Goal: Task Accomplishment & Management: Complete application form

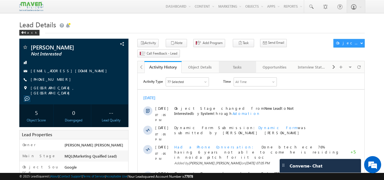
click at [239, 64] on div "Tasks" at bounding box center [237, 67] width 28 height 7
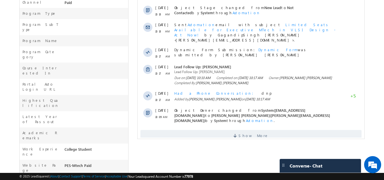
scroll to position [201, 0]
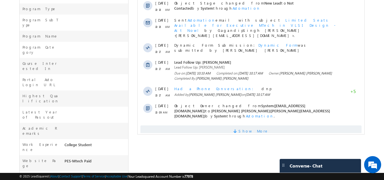
click at [196, 125] on span "Show More" at bounding box center [250, 130] width 221 height 11
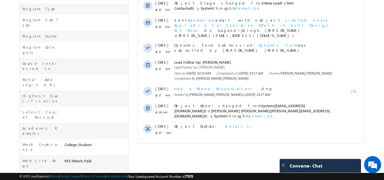
scroll to position [0, 0]
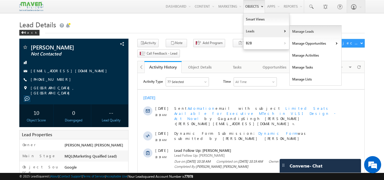
click at [295, 33] on link "Manage Leads" at bounding box center [315, 32] width 52 height 12
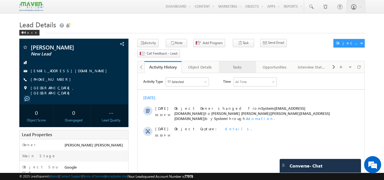
click at [242, 64] on div "Tasks" at bounding box center [237, 67] width 28 height 7
click at [249, 61] on link "Tasks" at bounding box center [237, 67] width 37 height 12
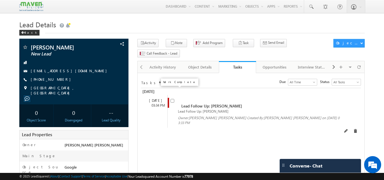
click at [170, 99] on input "checkbox" at bounding box center [172, 101] width 4 height 4
checkbox input "false"
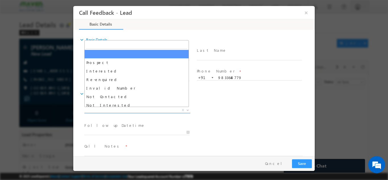
click at [118, 112] on span "X" at bounding box center [137, 110] width 106 height 6
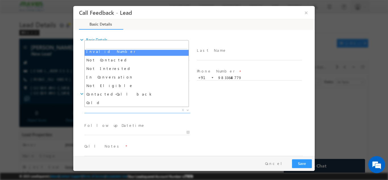
scroll to position [37, 0]
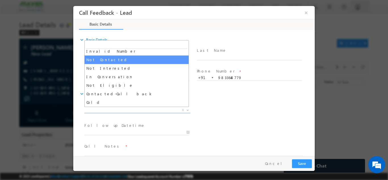
select select "Not Contacted"
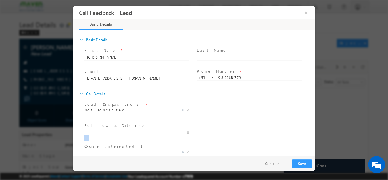
click at [152, 134] on span at bounding box center [139, 132] width 110 height 6
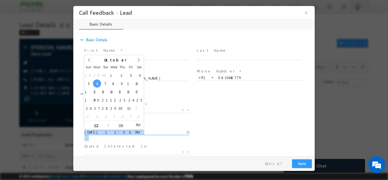
click at [152, 134] on input "06/10/2025 12:06 PM" at bounding box center [136, 132] width 105 height 6
type input "07/10/2025 12:06 PM"
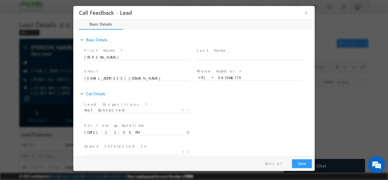
click at [229, 137] on div "Follow up Datetime * 07/10/2025 12:06 PM Program Type * Long Term Short Term X" at bounding box center [198, 131] width 231 height 21
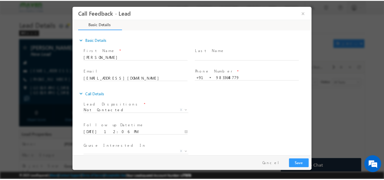
scroll to position [30, 0]
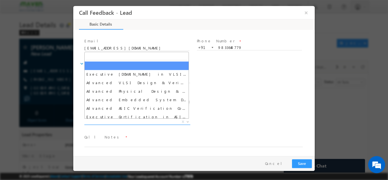
click at [156, 121] on span "X" at bounding box center [137, 122] width 106 height 6
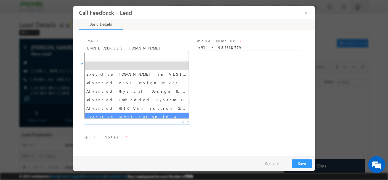
click at [239, 112] on div "Course Interested In * Executive M.Tech in VLSI Design Advanced VLSI Design & V…" at bounding box center [198, 122] width 231 height 21
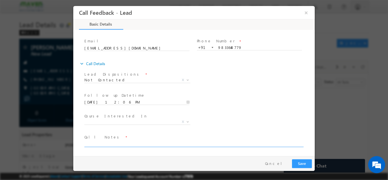
click at [173, 144] on textarea at bounding box center [193, 143] width 218 height 7
type textarea "dnp"
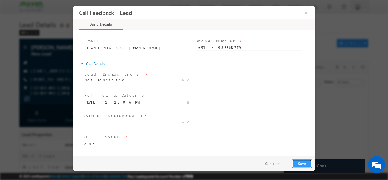
click at [308, 166] on button "Save" at bounding box center [302, 163] width 20 height 9
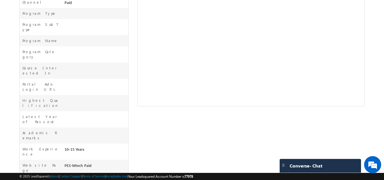
scroll to position [0, 0]
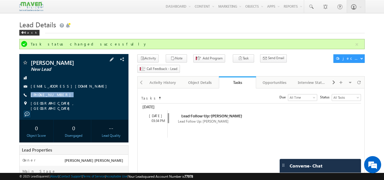
drag, startPoint x: 62, startPoint y: 94, endPoint x: 65, endPoint y: 99, distance: 6.1
click at [65, 99] on div "Abhishek ramkumar New Lead abhishek90.iyer@gmail.com +91-9833648779" at bounding box center [74, 85] width 104 height 51
copy div "+91-9833648779"
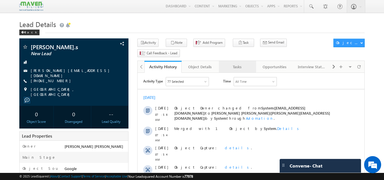
click at [244, 63] on div "Tasks" at bounding box center [237, 66] width 28 height 7
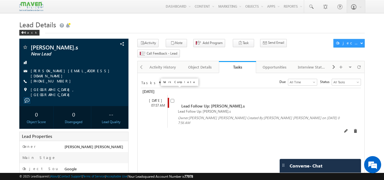
click at [173, 99] on input "checkbox" at bounding box center [172, 101] width 4 height 4
checkbox input "false"
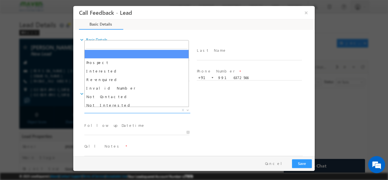
click at [152, 112] on span "X" at bounding box center [137, 110] width 106 height 6
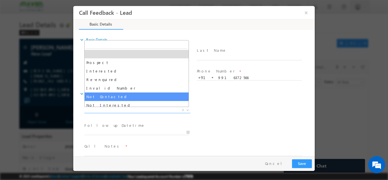
select select "Not Contacted"
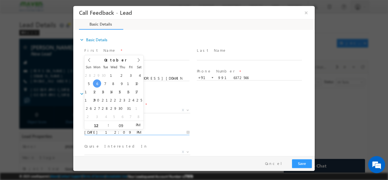
click at [118, 131] on input "06/10/2025 12:09 PM" at bounding box center [136, 132] width 105 height 6
type input "07/10/2025 12:09 PM"
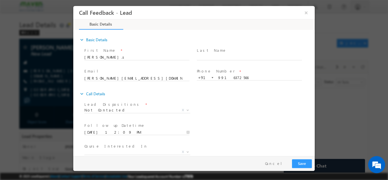
click at [218, 129] on div "Follow up Datetime * 07/10/2025 12:09 PM Program Type * Long Term Short Term X" at bounding box center [198, 131] width 231 height 21
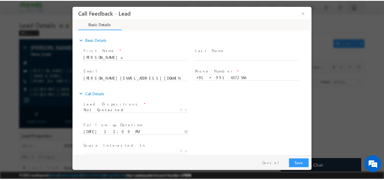
scroll to position [30, 0]
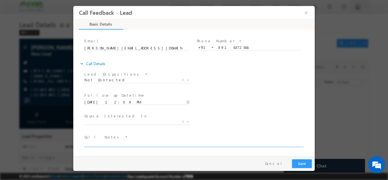
click at [179, 141] on textarea at bounding box center [193, 143] width 218 height 7
type textarea "dnp"
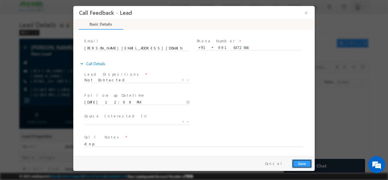
click at [302, 162] on button "Save" at bounding box center [302, 163] width 20 height 9
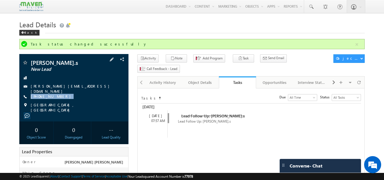
drag, startPoint x: 64, startPoint y: 95, endPoint x: 59, endPoint y: 99, distance: 5.8
click at [59, 99] on div "Srividya.s New Lead srividya.9821@gmail.com +91-9916372566" at bounding box center [74, 86] width 104 height 53
copy div "+91-9916372566"
click at [72, 97] on div "+91-9916372566" at bounding box center [74, 97] width 104 height 6
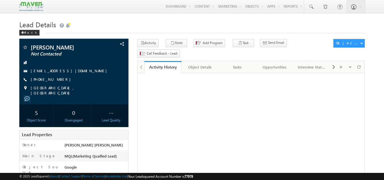
scroll to position [25, 0]
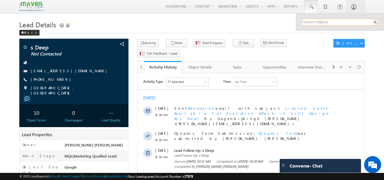
click at [308, 20] on input "text" at bounding box center [339, 22] width 77 height 7
paste input "kusumaece413@gmail.com"
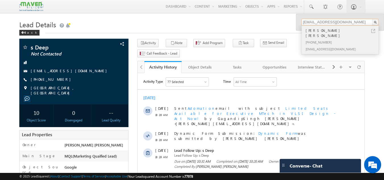
type input "kusumaece413@gmail.com"
click at [330, 30] on div "Kusuma kumari parepalli" at bounding box center [342, 32] width 76 height 11
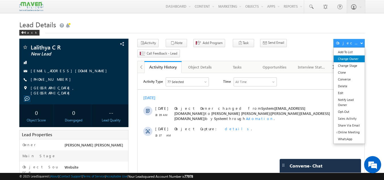
click at [344, 58] on link "Change Owner" at bounding box center [348, 58] width 31 height 7
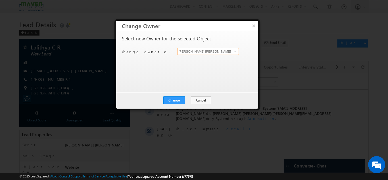
click at [200, 53] on input "[PERSON_NAME] [PERSON_NAME]" at bounding box center [208, 51] width 62 height 7
type input "l"
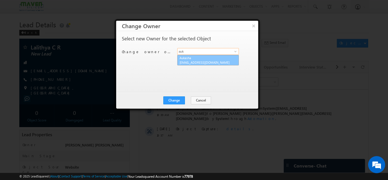
click at [190, 59] on link "Aukasha lsq5@maven-silicon.com" at bounding box center [208, 60] width 62 height 11
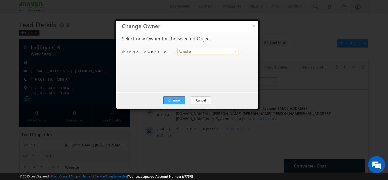
type input "Aukasha"
click at [173, 99] on button "Change" at bounding box center [174, 100] width 22 height 8
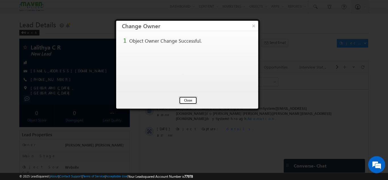
click at [193, 97] on button "Close" at bounding box center [188, 100] width 18 height 8
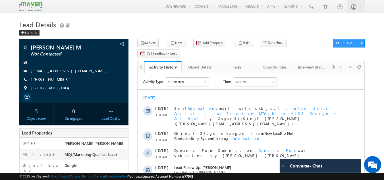
click at [227, 95] on div "[DATE] [DATE] 11:30 AM Sent Automation email with subject Limited Seats Availab…" at bounding box center [250, 169] width 227 height 155
click at [239, 64] on div "Tasks" at bounding box center [237, 67] width 28 height 7
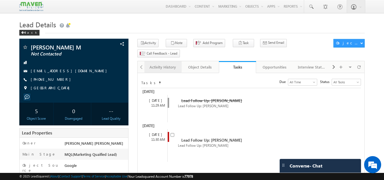
click at [166, 64] on div "Activity History" at bounding box center [163, 67] width 28 height 7
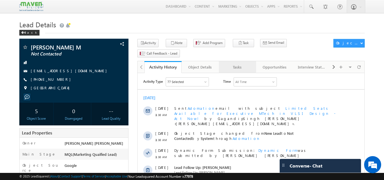
click at [235, 64] on div "Tasks" at bounding box center [237, 67] width 28 height 7
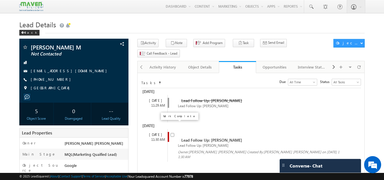
click at [170, 133] on input "checkbox" at bounding box center [172, 135] width 4 height 4
checkbox input "false"
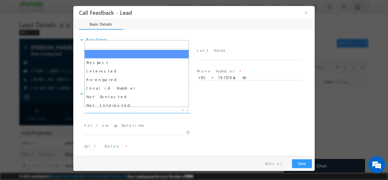
click at [122, 109] on span "X" at bounding box center [137, 110] width 106 height 6
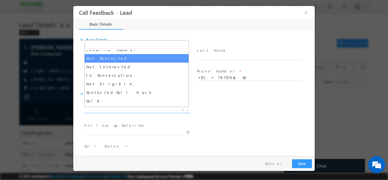
scroll to position [39, 0]
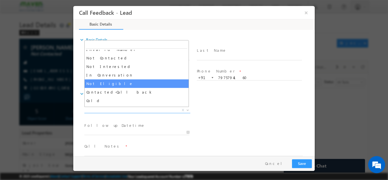
select select "Not Eligible"
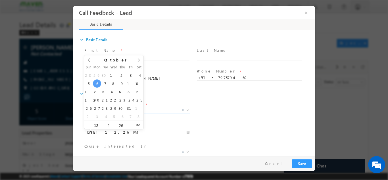
click at [137, 131] on input "06/10/2025 12:26 PM" at bounding box center [136, 132] width 105 height 6
type input "07/10/2025 12:26 PM"
click at [160, 131] on input "07/10/2025 12:26 PM" at bounding box center [136, 132] width 105 height 6
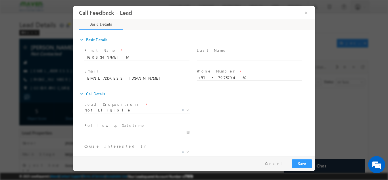
click at [245, 121] on div "Follow up Datetime * Program Type * Long Term Short Term X" at bounding box center [198, 131] width 231 height 21
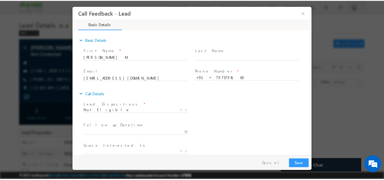
scroll to position [30, 0]
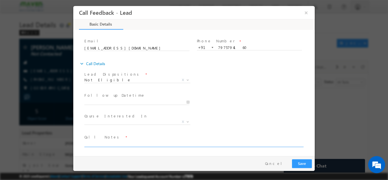
click at [151, 141] on textarea at bounding box center [193, 143] width 218 height 7
type textarea "not elligible for mtech 6 month exp. only"
click at [308, 162] on button "Save" at bounding box center [302, 163] width 20 height 9
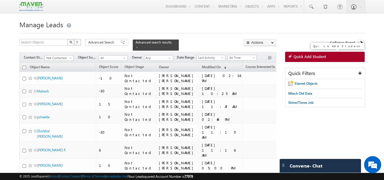
click at [305, 57] on span "Quick Add Student" at bounding box center [309, 56] width 33 height 5
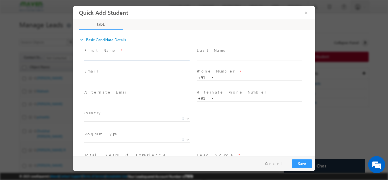
click at [121, 58] on input "text" at bounding box center [136, 57] width 105 height 6
paste input "Shashank"
type input "Shashank"
click at [116, 78] on input "text" at bounding box center [136, 78] width 105 height 6
paste input "shashank.singh126@gmail.com"
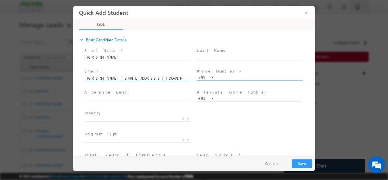
type input "shashank.singh126@gmail.com"
click at [223, 75] on input "text" at bounding box center [249, 78] width 105 height 6
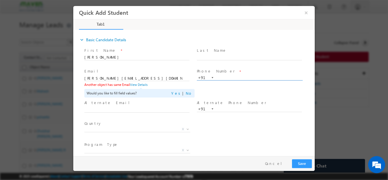
paste input "8826679014"
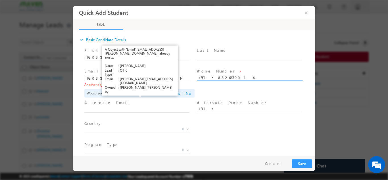
type input "8826679014"
click at [141, 85] on link "View Details" at bounding box center [139, 84] width 18 height 4
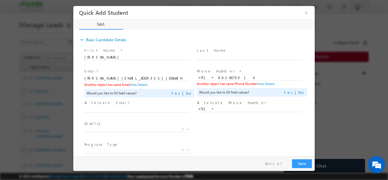
click at [104, 38] on link "expand_more Basic Candidate Details" at bounding box center [102, 39] width 47 height 10
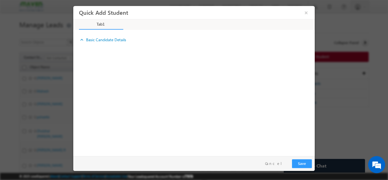
click at [104, 38] on link "expand_more Basic Candidate Details" at bounding box center [102, 39] width 47 height 10
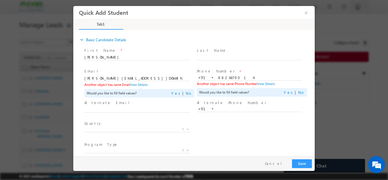
click at [81, 40] on icon "expand_more" at bounding box center [82, 40] width 6 height 6
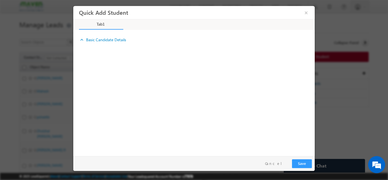
click at [81, 40] on icon "expand_more" at bounding box center [82, 40] width 6 height 6
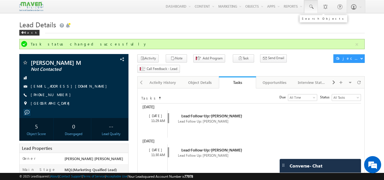
click at [313, 10] on link at bounding box center [311, 6] width 14 height 13
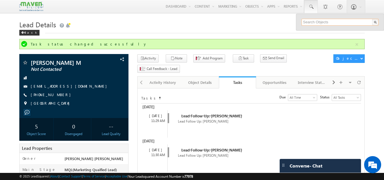
click at [312, 22] on input "text" at bounding box center [339, 22] width 77 height 7
paste input "8826679014"
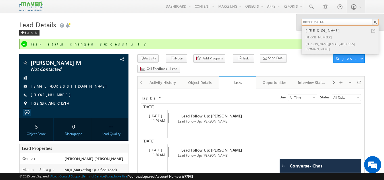
type input "8826679014"
click at [311, 30] on div "[PERSON_NAME]" at bounding box center [342, 30] width 76 height 6
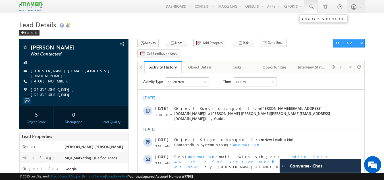
click at [312, 5] on span at bounding box center [311, 7] width 6 height 6
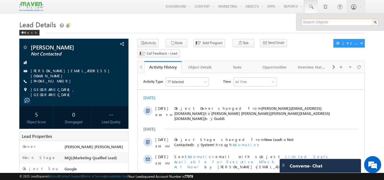
click at [315, 21] on input "text" at bounding box center [339, 22] width 77 height 7
paste input "99163 72566"
click at [314, 21] on input "99163 72566" at bounding box center [339, 22] width 77 height 7
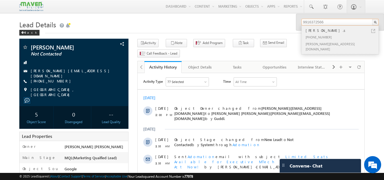
type input "9916372566"
click at [315, 37] on div "+91-9916372566" at bounding box center [342, 37] width 76 height 7
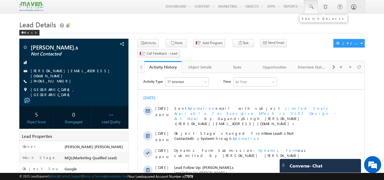
click at [311, 7] on span at bounding box center [311, 7] width 6 height 6
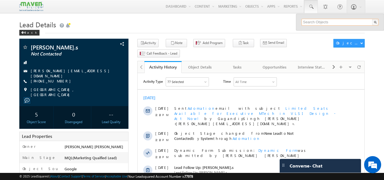
click at [306, 20] on input "text" at bounding box center [339, 22] width 77 height 7
paste input "98336 48779"
click at [314, 22] on input "98336 48779" at bounding box center [339, 22] width 77 height 7
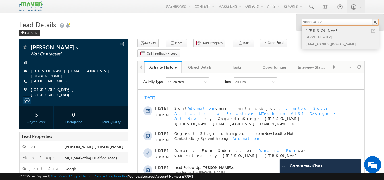
type input "9833648779"
click at [316, 28] on div "[PERSON_NAME]" at bounding box center [342, 30] width 76 height 6
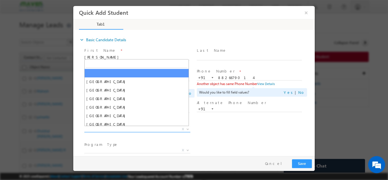
click at [168, 126] on span "X" at bounding box center [137, 129] width 106 height 6
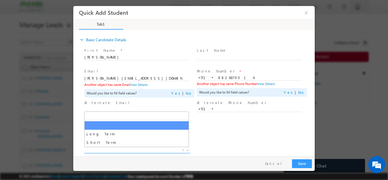
click at [166, 149] on span "X" at bounding box center [137, 150] width 106 height 6
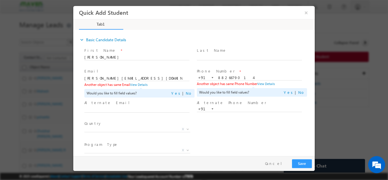
click at [229, 133] on div "Country * Afghanistan Albania Algeria Andorra Angola Antigua and Barbuda Argent…" at bounding box center [198, 129] width 231 height 21
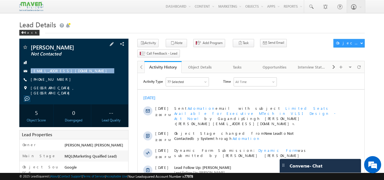
drag, startPoint x: 79, startPoint y: 65, endPoint x: 79, endPoint y: 76, distance: 11.4
click at [79, 76] on div "[PERSON_NAME] Not Contacted [EMAIL_ADDRESS][DOMAIN_NAME] [PHONE_NUMBER]" at bounding box center [74, 69] width 104 height 51
copy div "[EMAIL_ADDRESS][DOMAIN_NAME]"
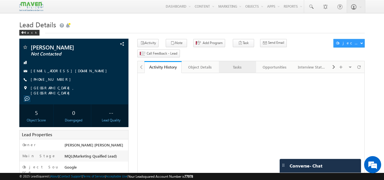
click at [237, 64] on div "Tasks" at bounding box center [237, 67] width 28 height 7
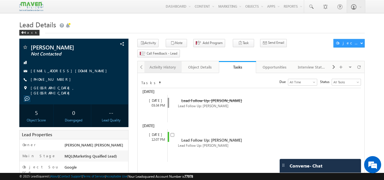
click at [153, 64] on div "Activity History" at bounding box center [163, 67] width 28 height 7
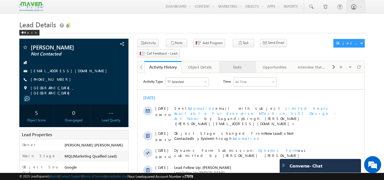
click at [241, 62] on link "Tasks" at bounding box center [237, 67] width 37 height 12
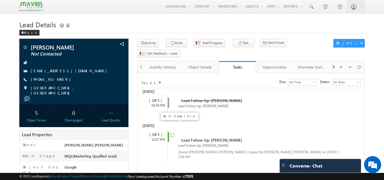
click at [172, 133] on input "checkbox" at bounding box center [172, 135] width 4 height 4
checkbox input "false"
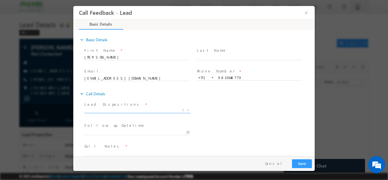
click at [117, 112] on span "X" at bounding box center [137, 110] width 106 height 6
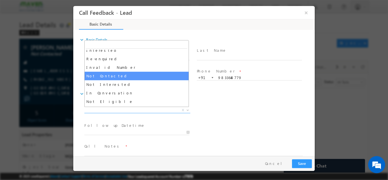
scroll to position [21, 0]
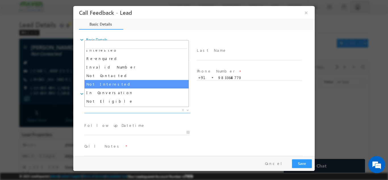
select select "Not Interested"
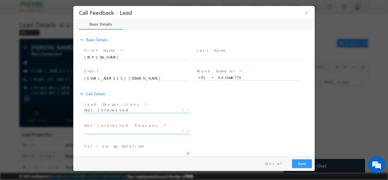
click at [129, 130] on span "X" at bounding box center [137, 131] width 106 height 6
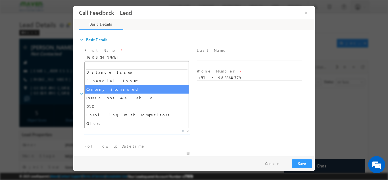
scroll to position [0, 0]
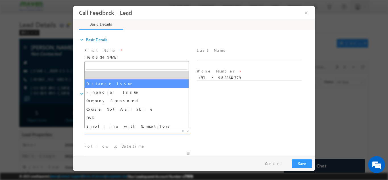
select select "Distance Issue"
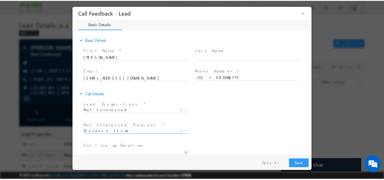
scroll to position [51, 0]
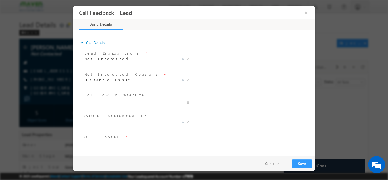
click at [126, 142] on textarea at bounding box center [193, 143] width 218 height 7
type textarea "he is from Maharashtra looking for online course pitch for iit roorkee courses"
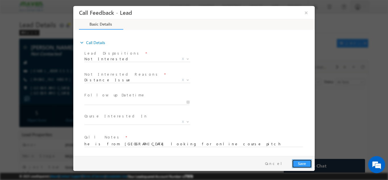
click at [307, 161] on button "Save" at bounding box center [302, 163] width 20 height 9
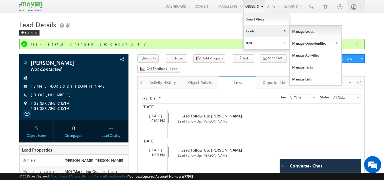
click at [289, 32] on link "Manage Leads" at bounding box center [315, 32] width 52 height 12
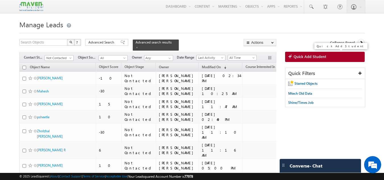
click at [302, 53] on link "Quick Add Student" at bounding box center [325, 57] width 80 height 10
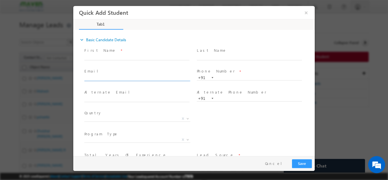
click at [160, 75] on input "text" at bounding box center [136, 78] width 105 height 6
type input "[PERSON_NAME][EMAIL_ADDRESS][DOMAIN_NAME]"
click at [149, 96] on span at bounding box center [139, 99] width 110 height 6
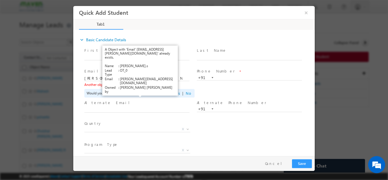
click at [141, 82] on link "View Details" at bounding box center [139, 84] width 18 height 4
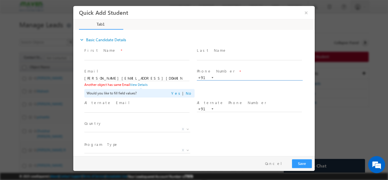
click at [219, 78] on input "text" at bounding box center [249, 78] width 105 height 6
paste input "9480647001"
type input "9480647001"
click at [158, 80] on input "[PERSON_NAME][EMAIL_ADDRESS][DOMAIN_NAME]" at bounding box center [136, 78] width 105 height 6
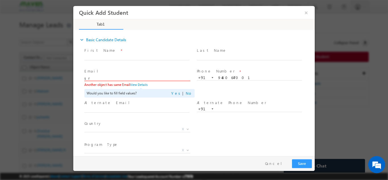
type input "s"
paste input "[EMAIL_ADDRESS][DOMAIN_NAME]"
type input "[EMAIL_ADDRESS][DOMAIN_NAME]"
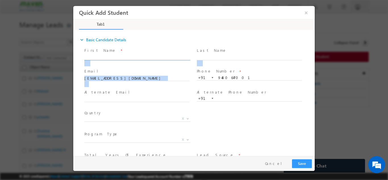
drag, startPoint x: 137, startPoint y: 95, endPoint x: 135, endPoint y: 54, distance: 40.6
click at [137, 122] on span "X" at bounding box center [137, 120] width 106 height 6
click at [125, 56] on input "text" at bounding box center [136, 57] width 105 height 6
paste input "Vishal Nayak"
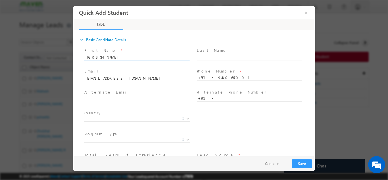
type input "Vishal Nayak"
click at [133, 115] on span "Country *" at bounding box center [136, 113] width 105 height 6
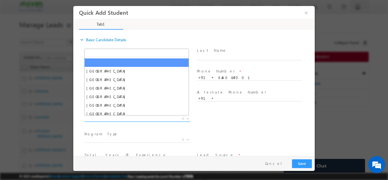
click at [133, 116] on span "X" at bounding box center [137, 119] width 106 height 6
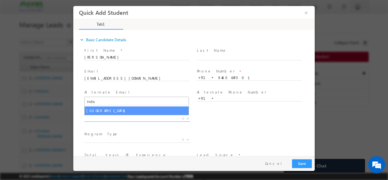
type input "india"
select select "[GEOGRAPHIC_DATA]"
select select
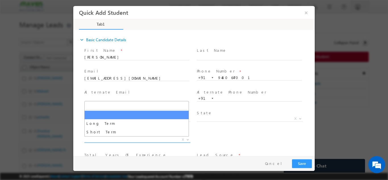
click at [137, 140] on span "X" at bounding box center [137, 140] width 106 height 6
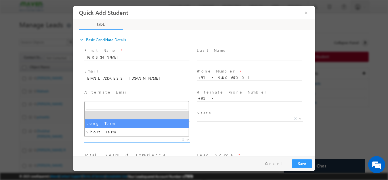
select select "Long Term"
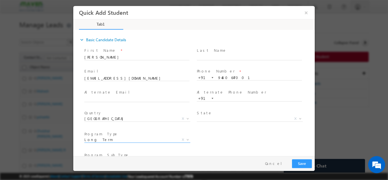
scroll to position [60, 0]
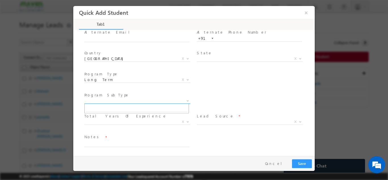
click at [164, 102] on span "X" at bounding box center [137, 101] width 106 height 6
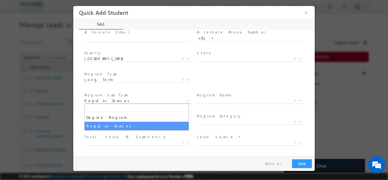
click at [141, 101] on span "Regular Courses" at bounding box center [130, 100] width 92 height 5
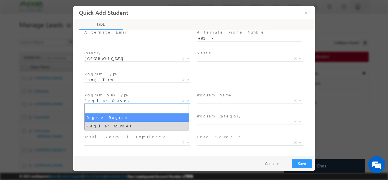
select select "Degree Program"
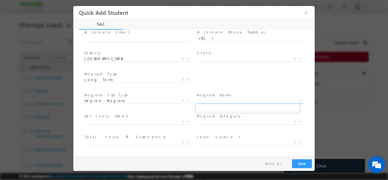
click at [235, 101] on span "X" at bounding box center [250, 101] width 106 height 6
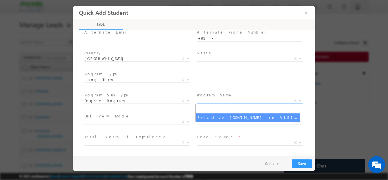
select select "Executive [DOMAIN_NAME] in VLSI Design"
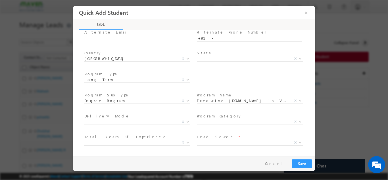
click at [204, 138] on label "Lead Source" at bounding box center [215, 136] width 37 height 5
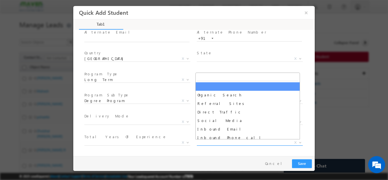
click at [214, 139] on span "X" at bounding box center [250, 142] width 106 height 6
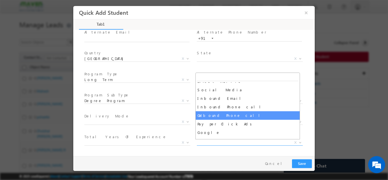
scroll to position [49, 0]
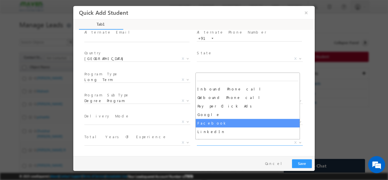
select select "Facebook"
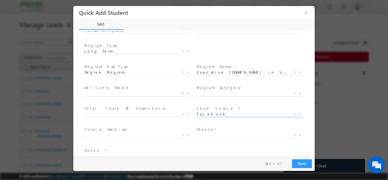
scroll to position [90, 0]
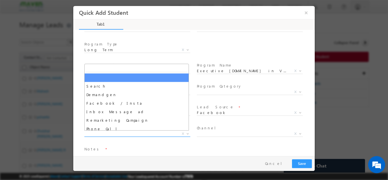
click at [158, 132] on span "X" at bounding box center [137, 134] width 106 height 6
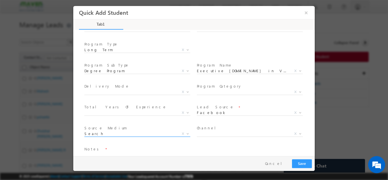
click at [95, 135] on span "Search" at bounding box center [130, 133] width 92 height 5
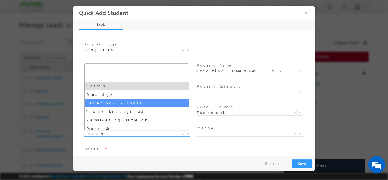
select select "Facebook / Insta"
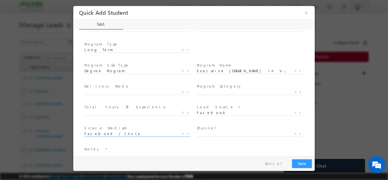
click at [200, 136] on span "Paid Organic Reference College Connect X" at bounding box center [252, 134] width 110 height 7
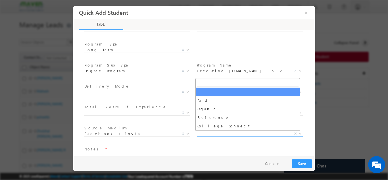
click at [203, 132] on span "X" at bounding box center [250, 134] width 106 height 6
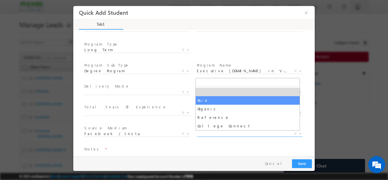
select select "Paid"
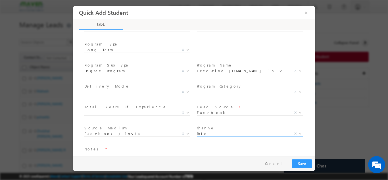
click at [129, 152] on textarea at bounding box center [136, 155] width 105 height 7
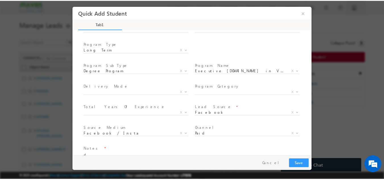
scroll to position [92, 0]
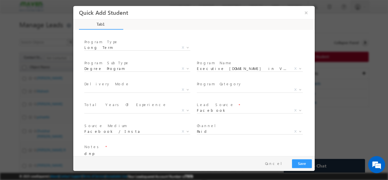
type textarea "dnp"
click at [298, 161] on button "Save" at bounding box center [302, 163] width 20 height 9
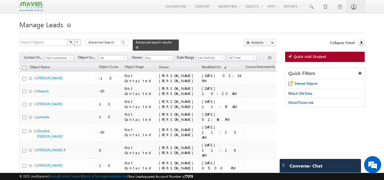
click at [138, 46] on span at bounding box center [136, 47] width 3 height 3
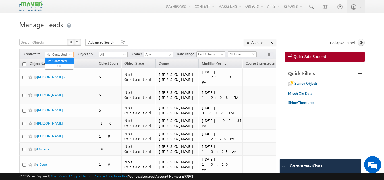
click at [58, 55] on span "Not Contacted" at bounding box center [58, 54] width 27 height 5
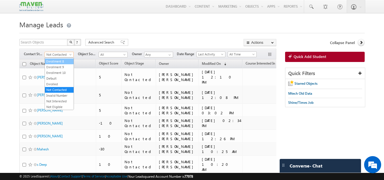
scroll to position [0, 0]
click at [51, 67] on link "New Lead" at bounding box center [59, 66] width 29 height 5
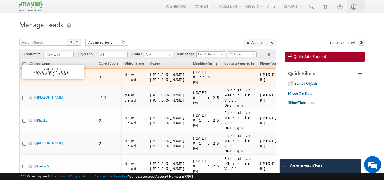
click at [42, 78] on link "Vishal Nayak" at bounding box center [50, 77] width 26 height 4
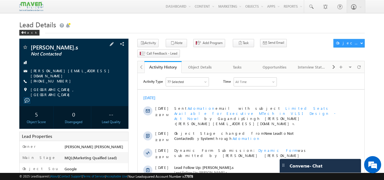
click at [67, 78] on div "[PERSON_NAME].s Not Contacted [PERSON_NAME][EMAIL_ADDRESS][DOMAIN_NAME] [PHONE_…" at bounding box center [74, 70] width 104 height 53
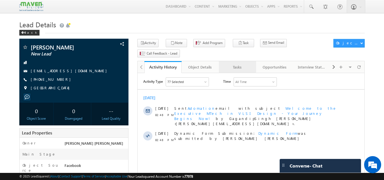
click at [231, 64] on div "Tasks" at bounding box center [237, 67] width 28 height 7
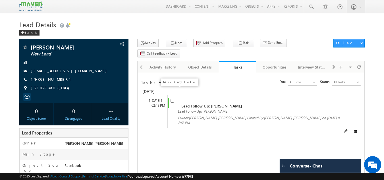
click at [172, 99] on input "checkbox" at bounding box center [172, 101] width 4 height 4
checkbox input "false"
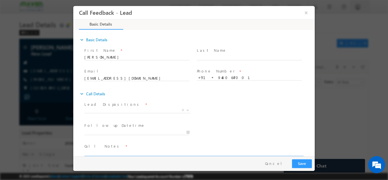
click at [109, 154] on textarea at bounding box center [193, 152] width 218 height 7
click at [219, 152] on textarea "Done btech in telecoummunication from having 7.9 cgpa having 5 years" at bounding box center [193, 152] width 218 height 7
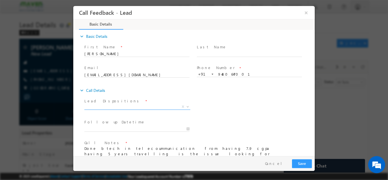
type textarea "Done btech in telecoummunication from having 7.9 cgpa having 5 years travelling…"
click at [152, 106] on span "X" at bounding box center [137, 107] width 106 height 6
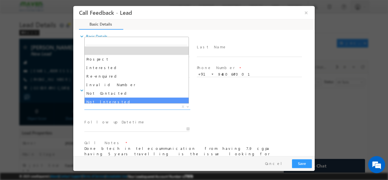
select select "Not Interested"
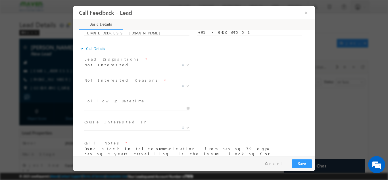
scroll to position [55, 0]
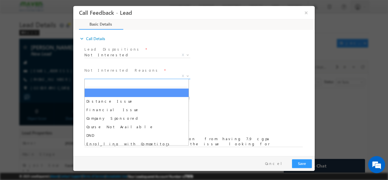
click at [118, 74] on span "X" at bounding box center [137, 76] width 106 height 6
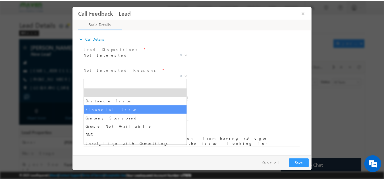
scroll to position [11, 0]
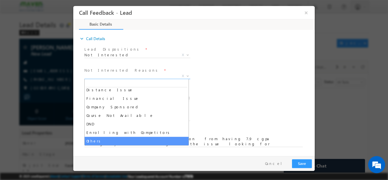
select select "Others"
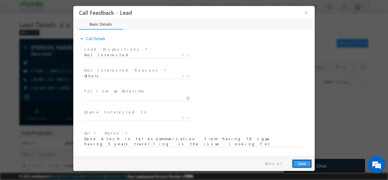
click at [306, 161] on button "Save" at bounding box center [302, 163] width 20 height 9
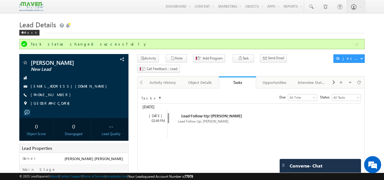
click at [166, 79] on div "Activity History" at bounding box center [163, 82] width 28 height 7
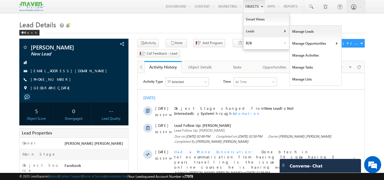
click at [251, 32] on link "Leads" at bounding box center [265, 31] width 45 height 12
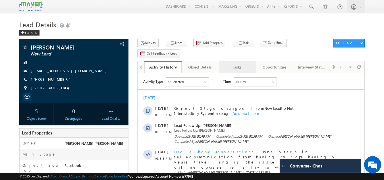
click at [242, 64] on div "Tasks" at bounding box center [237, 67] width 28 height 7
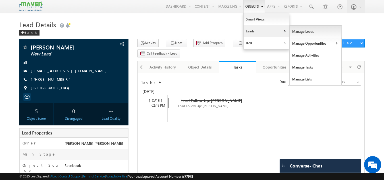
click at [299, 34] on link "Manage Leads" at bounding box center [315, 32] width 52 height 12
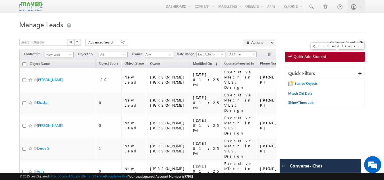
click at [292, 57] on span at bounding box center [290, 57] width 5 height 6
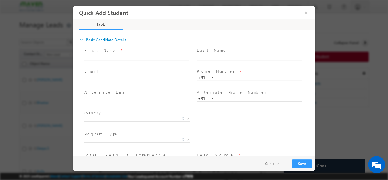
drag, startPoint x: 133, startPoint y: 80, endPoint x: 134, endPoint y: 76, distance: 4.4
click at [134, 76] on input "text" at bounding box center [136, 78] width 105 height 6
type input "[EMAIL_ADDRESS][DOMAIN_NAME]"
click at [141, 57] on input "text" at bounding box center [136, 57] width 105 height 6
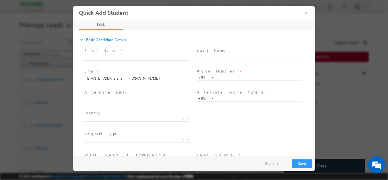
paste input "[PERSON_NAME]"
type input "[PERSON_NAME]"
click at [231, 76] on input "text" at bounding box center [249, 78] width 105 height 6
paste input "7676916155"
type input "7676916155"
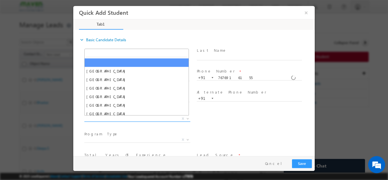
click at [152, 119] on span "X" at bounding box center [137, 119] width 106 height 6
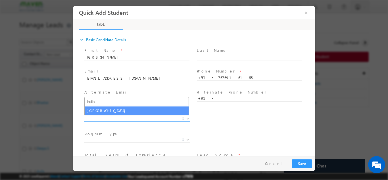
type input "india"
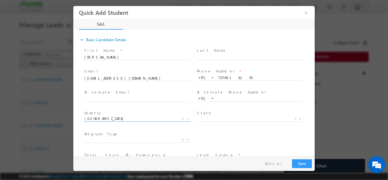
select select "[GEOGRAPHIC_DATA]"
select select
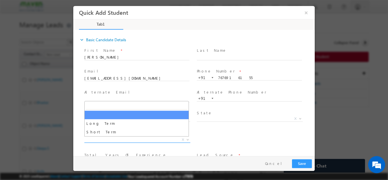
click at [124, 141] on span "X" at bounding box center [137, 140] width 106 height 6
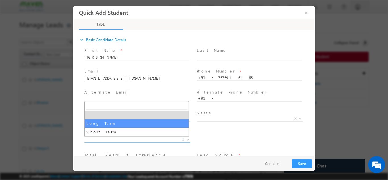
select select "Long Term"
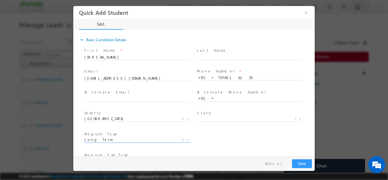
scroll to position [60, 0]
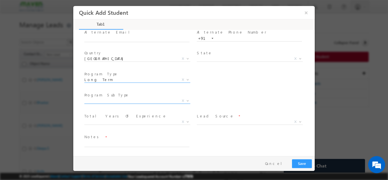
click at [158, 99] on span "X" at bounding box center [137, 101] width 106 height 6
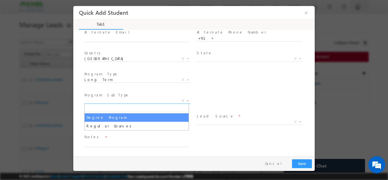
select select "Degree Program"
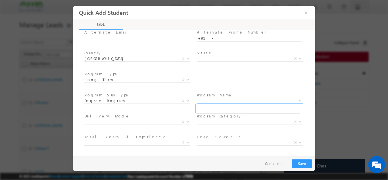
click at [227, 101] on span "X" at bounding box center [250, 101] width 106 height 6
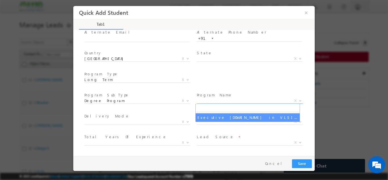
select select "Executive [DOMAIN_NAME] in VLSI Design"
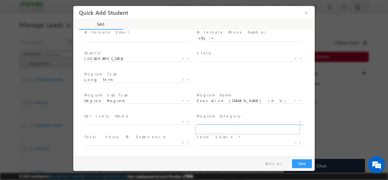
click at [223, 120] on span "X" at bounding box center [250, 122] width 106 height 6
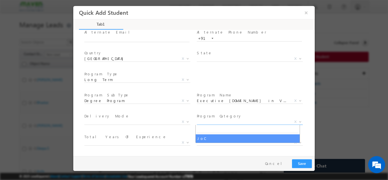
select select "JoC"
click at [291, 119] on span "JoC X" at bounding box center [250, 122] width 106 height 6
click at [225, 154] on div "Notes *" at bounding box center [198, 163] width 231 height 21
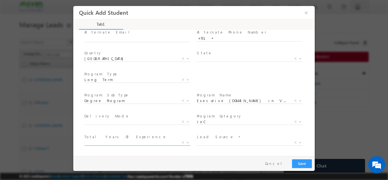
click at [126, 146] on span "X" at bounding box center [137, 144] width 106 height 6
click at [211, 142] on span "X" at bounding box center [250, 142] width 106 height 6
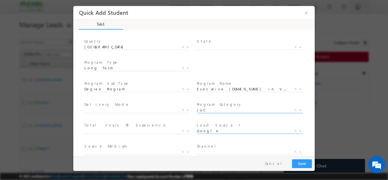
scroll to position [70, 0]
click at [210, 134] on span "Organic Search Referral Sites Direct Traffic Social Media Inbound Email Inbound…" at bounding box center [252, 133] width 110 height 7
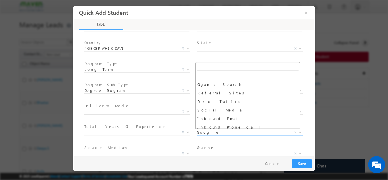
click at [208, 132] on span "Google" at bounding box center [243, 131] width 92 height 5
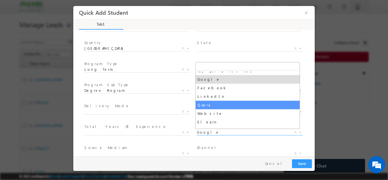
scroll to position [74, 0]
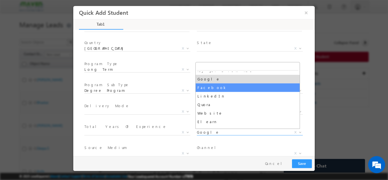
select select "Facebook"
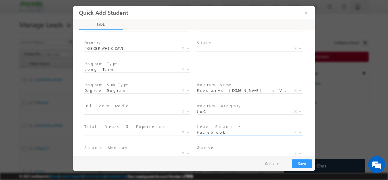
scroll to position [102, 0]
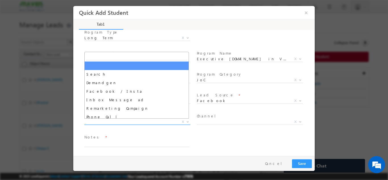
click at [157, 121] on span "X" at bounding box center [137, 122] width 106 height 6
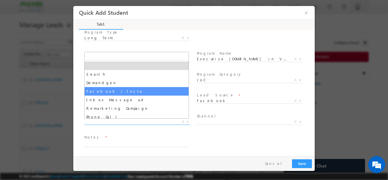
select select "Facebook / Insta"
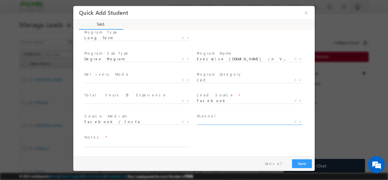
drag, startPoint x: 226, startPoint y: 124, endPoint x: 225, endPoint y: 119, distance: 5.4
click at [225, 120] on span "X" at bounding box center [250, 123] width 106 height 6
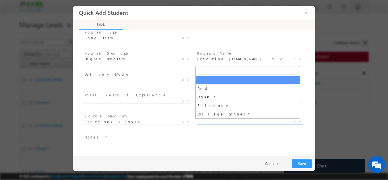
click at [225, 119] on span "X" at bounding box center [250, 122] width 106 height 6
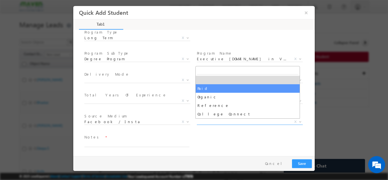
select select "Paid"
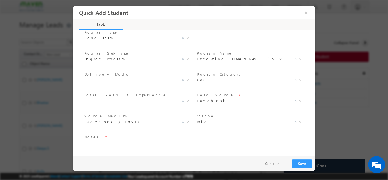
click at [141, 142] on textarea at bounding box center [136, 143] width 105 height 7
type textarea "dnp"
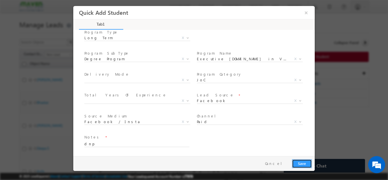
click at [300, 160] on button "Save" at bounding box center [302, 163] width 20 height 9
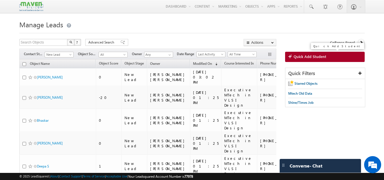
click at [295, 56] on span "Quick Add Student" at bounding box center [309, 56] width 33 height 5
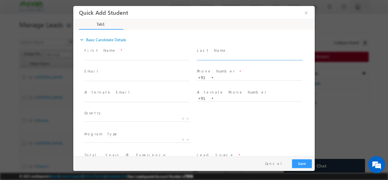
scroll to position [0, 0]
click at [149, 54] on span at bounding box center [139, 57] width 110 height 6
click at [106, 56] on input "text" at bounding box center [136, 57] width 105 height 6
paste input "[PERSON_NAME]"
type input "[PERSON_NAME]"
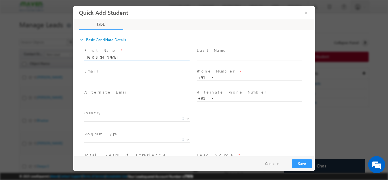
click at [131, 79] on input "text" at bounding box center [136, 78] width 105 height 6
paste input "[EMAIL_ADDRESS][DOMAIN_NAME]"
type input "[EMAIL_ADDRESS][DOMAIN_NAME]"
click at [234, 76] on input "text" at bounding box center [249, 78] width 105 height 6
paste input "9035087455"
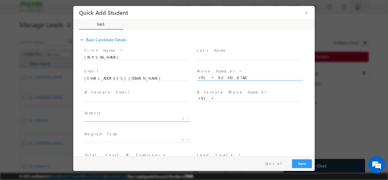
type input "9035087455"
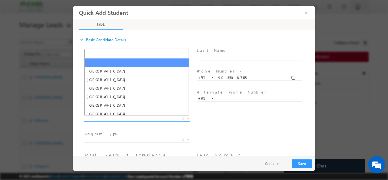
click at [114, 120] on span "X" at bounding box center [137, 119] width 106 height 6
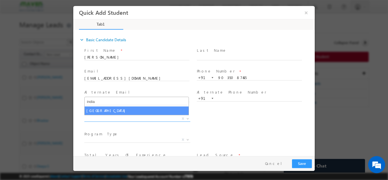
type input "india"
select select "[GEOGRAPHIC_DATA]"
select select
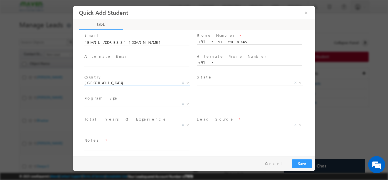
scroll to position [36, 0]
click at [225, 83] on span "X" at bounding box center [250, 83] width 106 height 6
click at [145, 111] on span at bounding box center [136, 110] width 105 height 6
click at [149, 103] on span "X" at bounding box center [137, 104] width 106 height 6
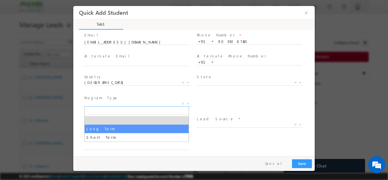
select select "Long Term"
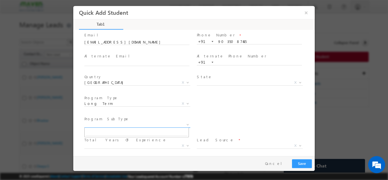
click at [122, 126] on span "X" at bounding box center [137, 125] width 106 height 6
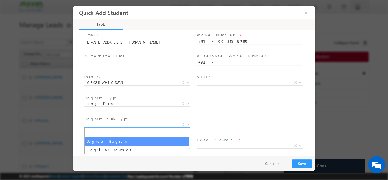
select select "Degree Program"
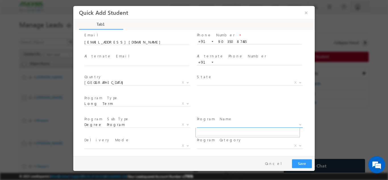
click at [218, 125] on span "X" at bounding box center [250, 125] width 106 height 6
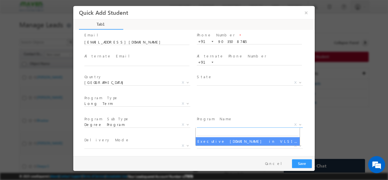
select select "Executive [DOMAIN_NAME] in VLSI Design"
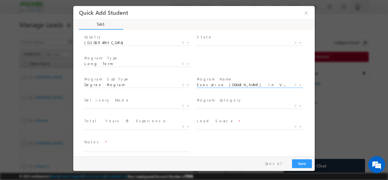
scroll to position [76, 0]
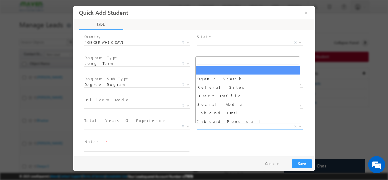
click at [206, 124] on span "X" at bounding box center [250, 126] width 106 height 6
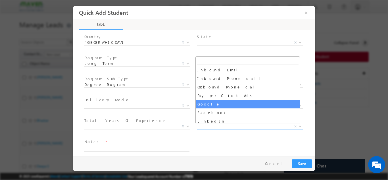
scroll to position [43, 0]
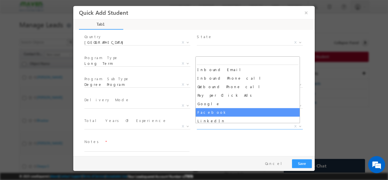
select select "Facebook"
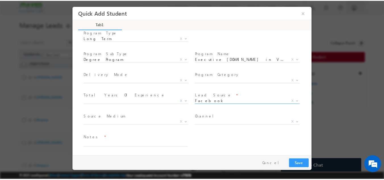
scroll to position [102, 0]
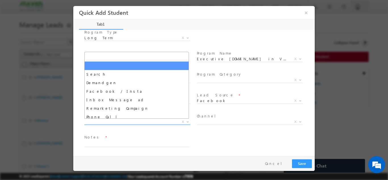
click at [150, 119] on span "X" at bounding box center [137, 122] width 106 height 6
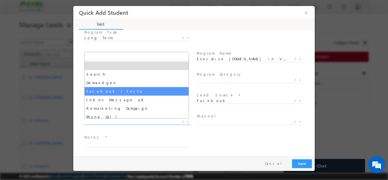
select select "Facebook / Insta"
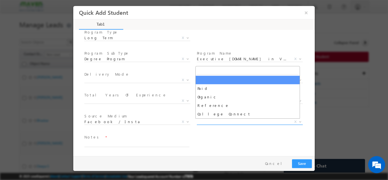
click at [207, 123] on span "X" at bounding box center [250, 122] width 106 height 6
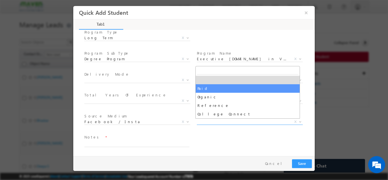
select select "Paid"
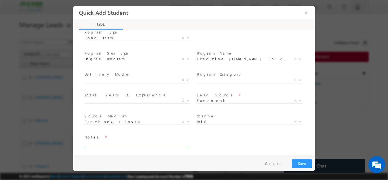
click at [118, 143] on textarea at bounding box center [136, 143] width 105 height 7
type textarea "dnp"
click at [297, 159] on button "Save" at bounding box center [302, 163] width 20 height 9
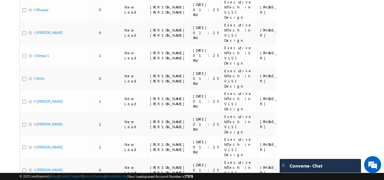
scroll to position [0, 0]
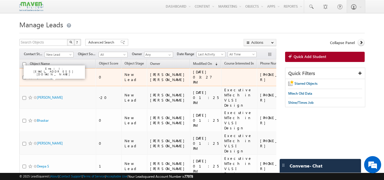
click at [44, 76] on link "Shree Dinakar" at bounding box center [50, 77] width 26 height 4
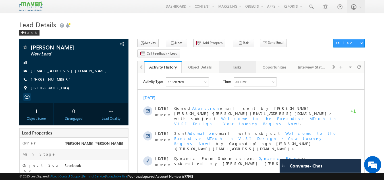
click at [234, 61] on link "Tasks" at bounding box center [237, 67] width 37 height 12
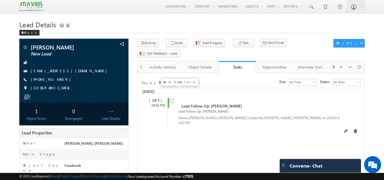
click at [173, 99] on input "checkbox" at bounding box center [172, 101] width 4 height 4
checkbox input "false"
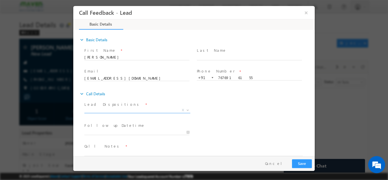
click at [107, 108] on span "X" at bounding box center [137, 110] width 106 height 6
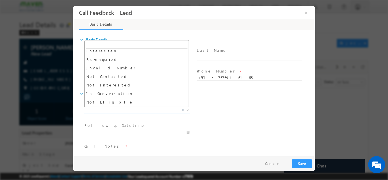
scroll to position [19, 0]
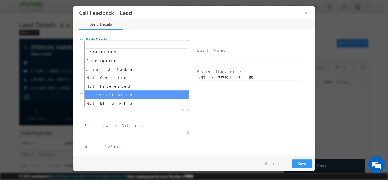
select select "In Conversation"
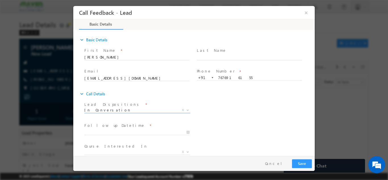
scroll to position [30, 0]
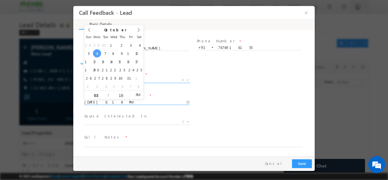
click at [127, 103] on input "[DATE] 3:18 PM" at bounding box center [136, 102] width 105 height 6
type input "[DATE] 3:18 PM"
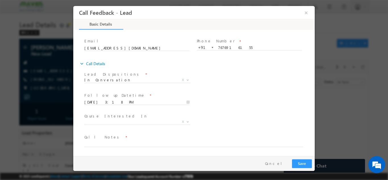
click at [232, 101] on div "Follow up Datetime * [DATE] 3:18 PM Program Type * Long Term Short Term X" at bounding box center [198, 101] width 231 height 21
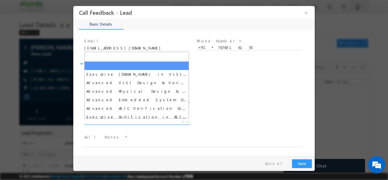
click at [132, 122] on span "X" at bounding box center [137, 122] width 106 height 6
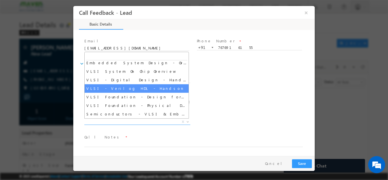
scroll to position [0, 0]
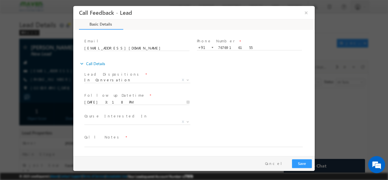
click at [206, 101] on div "Follow up Datetime * [DATE] 3:18 PM Program Type * Long Term Short Term X" at bounding box center [198, 101] width 231 height 21
click at [121, 143] on textarea at bounding box center [193, 143] width 218 height 7
type textarea "D"
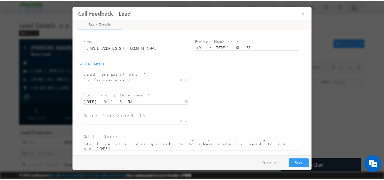
scroll to position [1, 0]
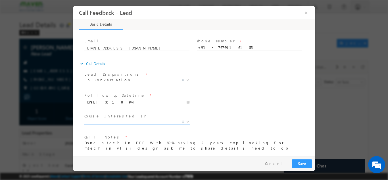
type textarea "Done btech In EEE With 69% having 2 years exp. looking for mtech in vlsi design…"
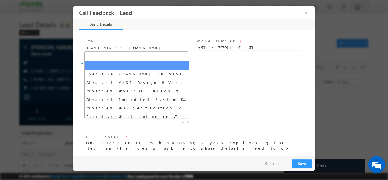
click at [129, 119] on span "X" at bounding box center [137, 122] width 106 height 6
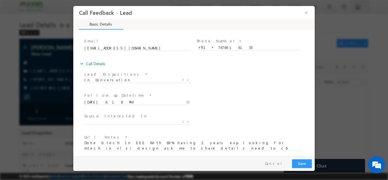
click at [241, 92] on div "Follow up Datetime * [DATE] 3:18 PM Program Type * Long Term Short Term X" at bounding box center [198, 101] width 231 height 21
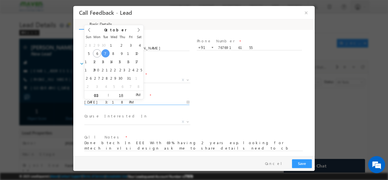
click at [139, 101] on input "[DATE] 3:18 PM" at bounding box center [136, 102] width 105 height 6
type input "[DATE] 2:18 PM"
type input "02"
click at [107, 96] on span at bounding box center [106, 97] width 4 height 4
type input "[DATE] 1:18 PM"
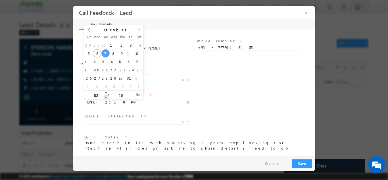
type input "01"
click at [107, 96] on span at bounding box center [106, 97] width 4 height 4
type input "[DATE] 12:18 PM"
type input "12"
click at [107, 96] on span at bounding box center [106, 97] width 4 height 4
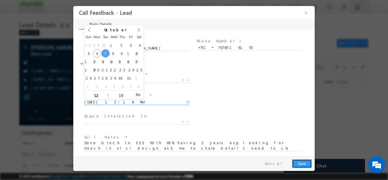
click at [306, 161] on button "Save" at bounding box center [302, 163] width 20 height 9
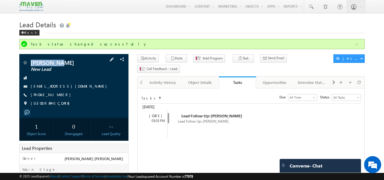
drag, startPoint x: 29, startPoint y: 61, endPoint x: 58, endPoint y: 65, distance: 29.0
click at [58, 65] on div "[PERSON_NAME] New Lead" at bounding box center [74, 63] width 104 height 6
copy div "[PERSON_NAME]"
drag, startPoint x: 30, startPoint y: 86, endPoint x: 78, endPoint y: 91, distance: 47.5
click at [78, 91] on div "[PERSON_NAME] New Lead [EMAIL_ADDRESS][DOMAIN_NAME] [PHONE_NUMBER] [GEOGRAPHIC_…" at bounding box center [74, 84] width 104 height 49
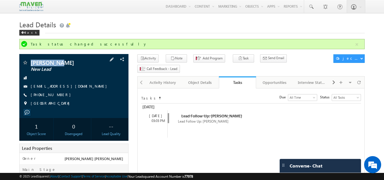
copy div "[EMAIL_ADDRESS][DOMAIN_NAME]"
click at [63, 98] on div "[PERSON_NAME] New Lead [EMAIL_ADDRESS][DOMAIN_NAME] [PHONE_NUMBER] [GEOGRAPHIC_…" at bounding box center [74, 84] width 104 height 49
drag, startPoint x: 64, startPoint y: 96, endPoint x: 56, endPoint y: 99, distance: 7.8
click at [56, 99] on div "[PERSON_NAME] New Lead [EMAIL_ADDRESS][DOMAIN_NAME] [PHONE_NUMBER] [GEOGRAPHIC_…" at bounding box center [74, 84] width 104 height 49
copy div "[PHONE_NUMBER]"
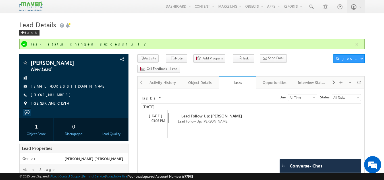
click at [145, 9] on div "Menu [PERSON_NAME] [PERSON_NAME] dip@m [PERSON_NAME] [DOMAIN_NAME] m crmma" at bounding box center [191, 6] width 345 height 13
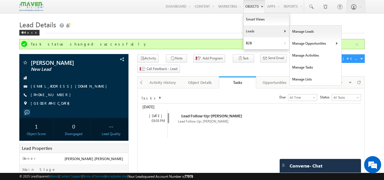
click at [249, 29] on link "Leads" at bounding box center [265, 31] width 45 height 12
click at [294, 32] on link "Manage Leads" at bounding box center [315, 32] width 52 height 12
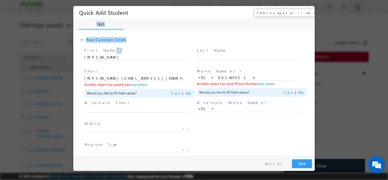
drag, startPoint x: 116, startPoint y: 52, endPoint x: 307, endPoint y: 14, distance: 194.4
click at [307, 14] on div "Quick Add Student × Tab1 27% Completed expand_more" at bounding box center [193, 81] width 241 height 150
click at [307, 14] on button "×" at bounding box center [306, 12] width 10 height 11
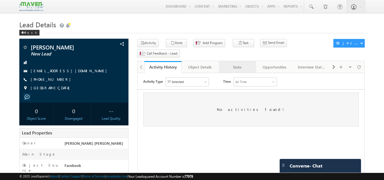
click at [245, 61] on link "Tasks" at bounding box center [237, 67] width 37 height 12
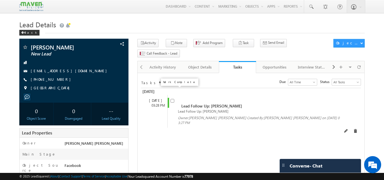
click at [173, 99] on input "checkbox" at bounding box center [172, 101] width 4 height 4
checkbox input "false"
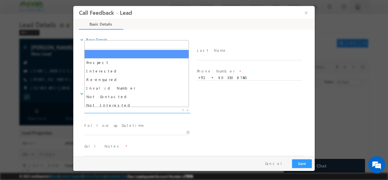
click at [137, 110] on span "X" at bounding box center [137, 110] width 106 height 6
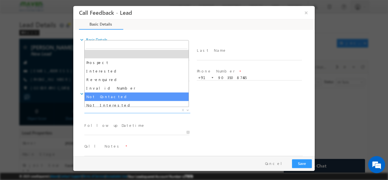
select select "Not Contacted"
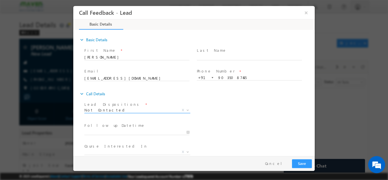
scroll to position [30, 0]
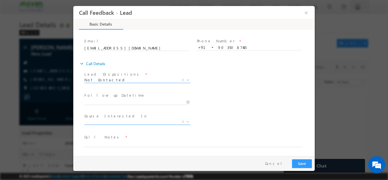
click at [158, 123] on span "X" at bounding box center [137, 122] width 106 height 6
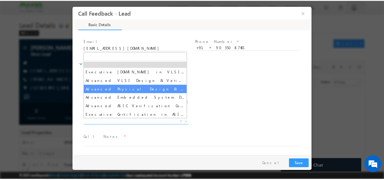
scroll to position [0, 0]
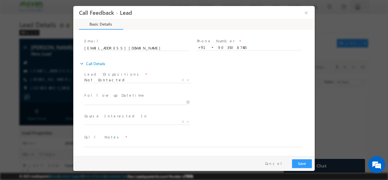
click at [272, 70] on div "Lead Dispositions * Prospect Interested Re-enquired Invalid Number Not Contacte…" at bounding box center [198, 80] width 231 height 21
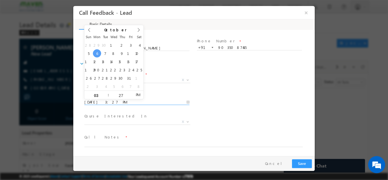
click at [151, 99] on input "06/10/2025 3:27 PM" at bounding box center [136, 102] width 105 height 6
type input "07/10/2025 3:27 PM"
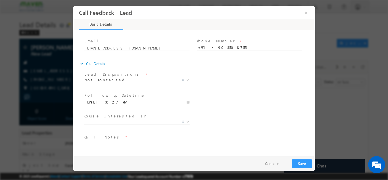
click at [113, 141] on textarea at bounding box center [193, 143] width 218 height 7
type textarea "dnp"
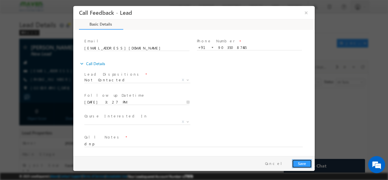
click at [305, 163] on button "Save" at bounding box center [302, 163] width 20 height 9
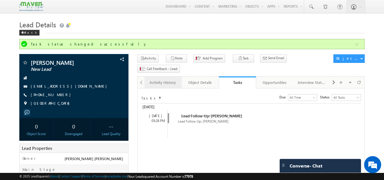
click at [159, 79] on div "Activity History" at bounding box center [163, 82] width 28 height 7
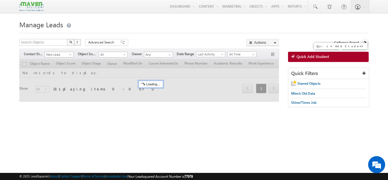
click at [296, 58] on span "Quick Add Student" at bounding box center [312, 56] width 33 height 5
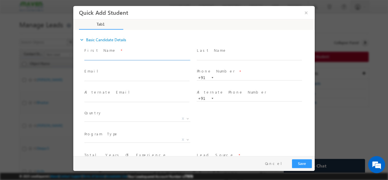
click at [131, 58] on input "text" at bounding box center [136, 57] width 105 height 6
paste input "ABHISHEK.N.R"
type input "ABHISHEK.N.R"
click at [136, 76] on input "text" at bounding box center [136, 78] width 105 height 6
paste input "[EMAIL_ADDRESS][DOMAIN_NAME]"
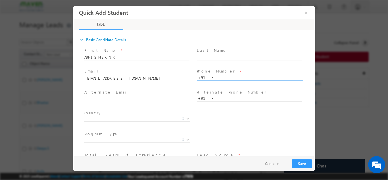
type input "[EMAIL_ADDRESS][DOMAIN_NAME]"
click at [237, 75] on input "text" at bounding box center [249, 78] width 105 height 6
paste input "6362095358"
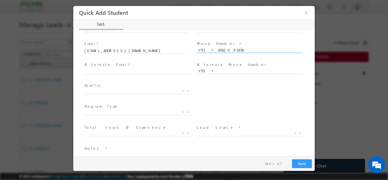
scroll to position [28, 0]
type input "6362095358"
click at [127, 89] on span "X" at bounding box center [137, 91] width 106 height 6
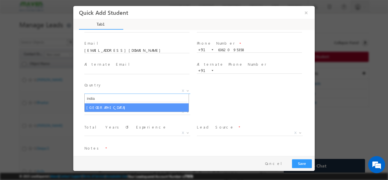
type input "india"
select select "[GEOGRAPHIC_DATA]"
select select
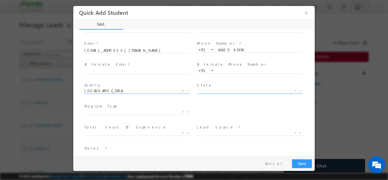
click at [226, 89] on span "X" at bounding box center [250, 91] width 106 height 6
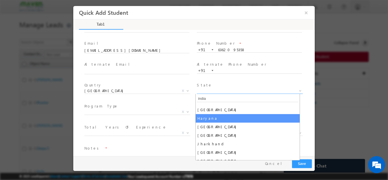
scroll to position [0, 0]
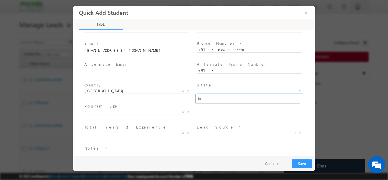
type input "i"
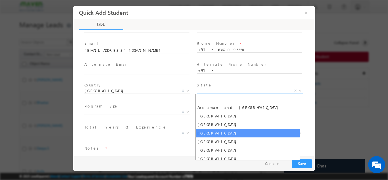
click at [156, 124] on span "Total Years Of Experience *" at bounding box center [136, 127] width 105 height 6
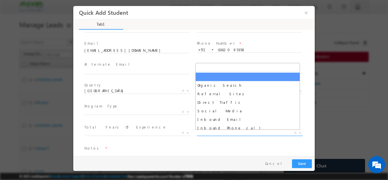
click at [214, 133] on span "X" at bounding box center [250, 133] width 106 height 6
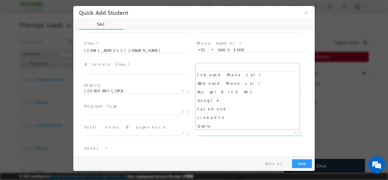
scroll to position [53, 0]
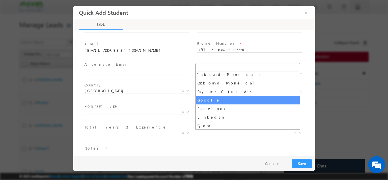
select select "Google"
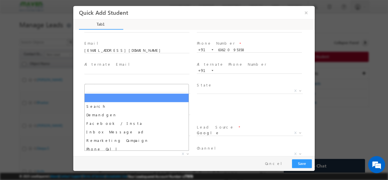
click at [148, 152] on span "X" at bounding box center [137, 154] width 106 height 6
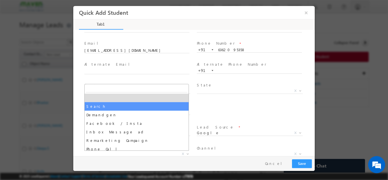
select select "Search"
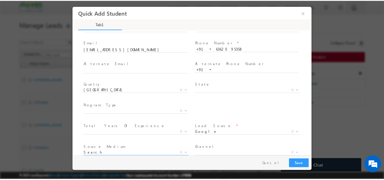
scroll to position [60, 0]
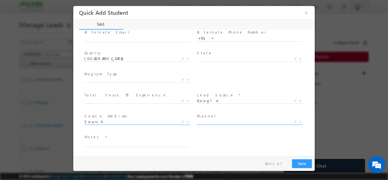
click at [206, 121] on span "X" at bounding box center [250, 122] width 106 height 6
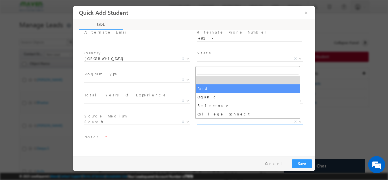
select select "Paid"
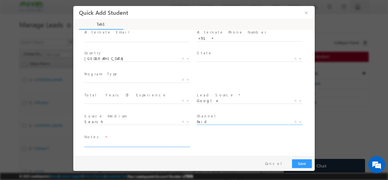
click at [121, 145] on textarea at bounding box center [136, 143] width 105 height 7
type textarea "c"
type textarea "dnp"
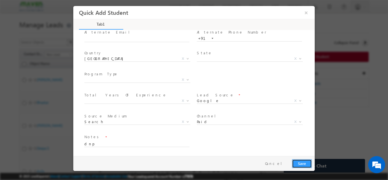
click at [302, 162] on button "Save" at bounding box center [302, 163] width 20 height 9
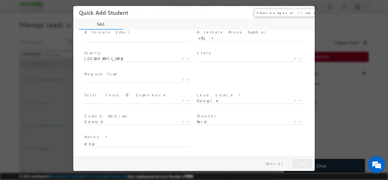
click at [305, 11] on button "×" at bounding box center [306, 12] width 10 height 11
